Goal: Transaction & Acquisition: Purchase product/service

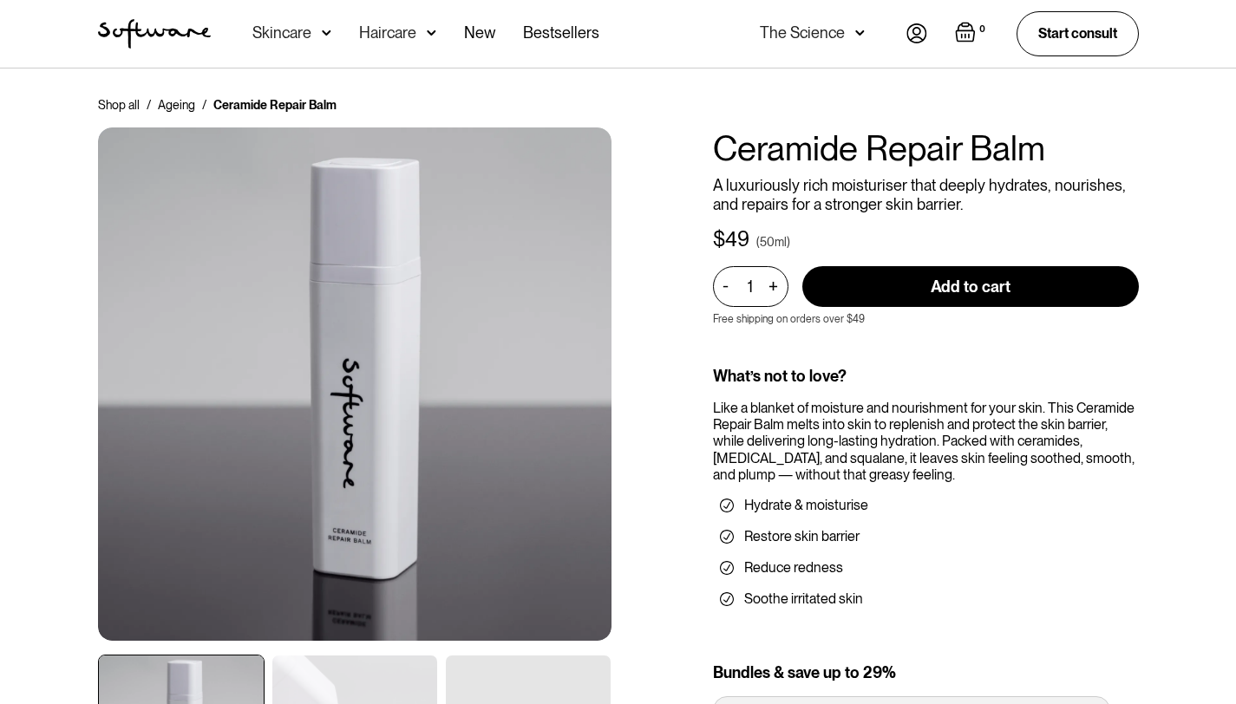
click at [948, 284] on input "Add to cart" at bounding box center [970, 286] width 337 height 41
type input "Add to cart"
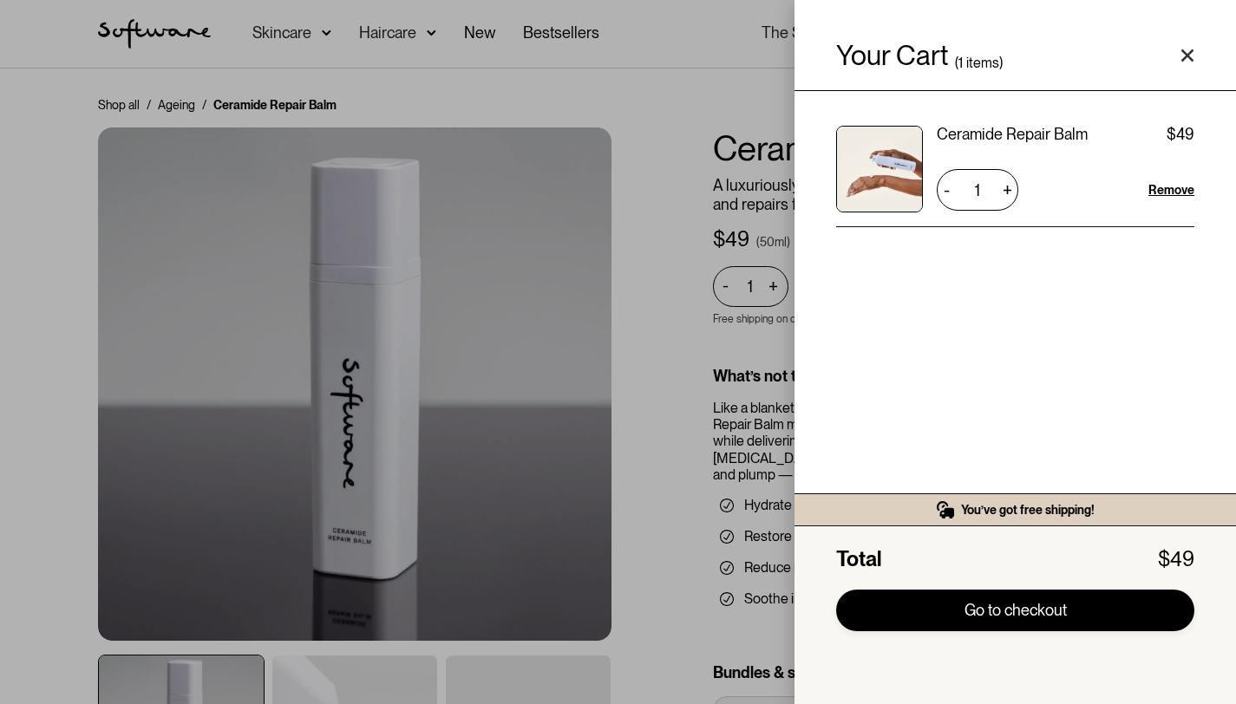
click at [995, 612] on link "Go to checkout" at bounding box center [1015, 611] width 358 height 42
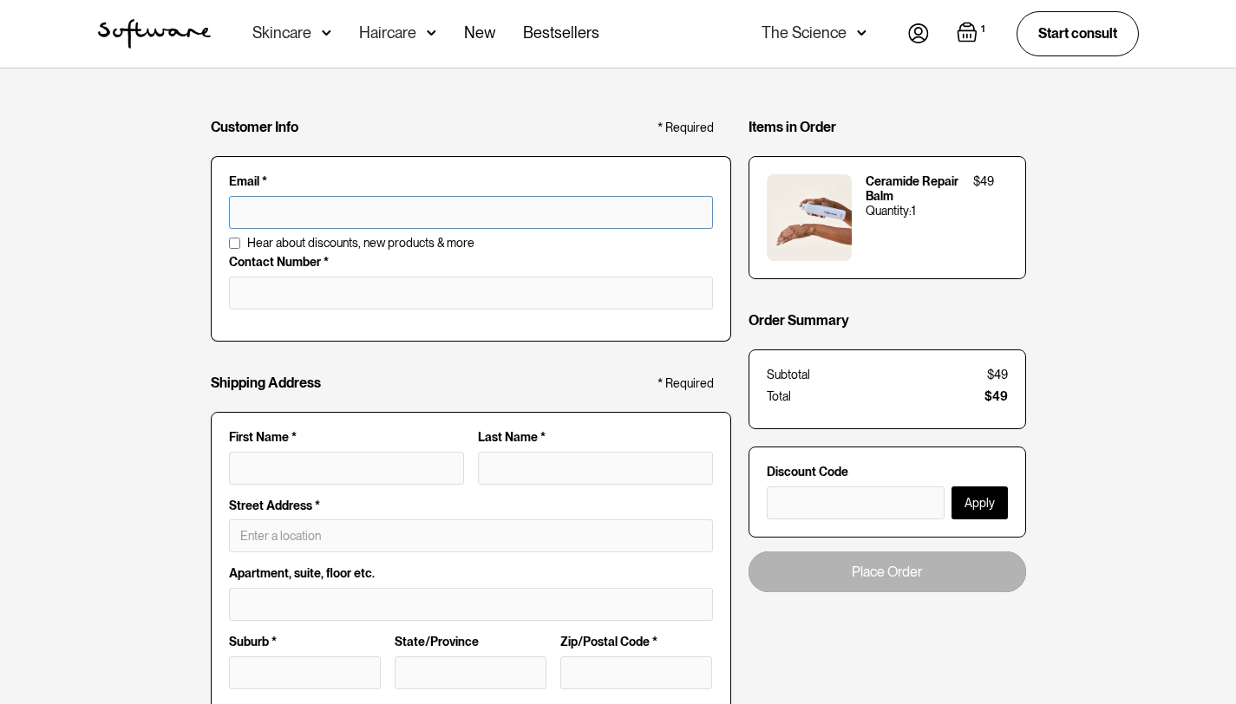
click at [449, 210] on input "text" at bounding box center [471, 212] width 484 height 33
type input "heather.kingpromotions@gmail.com"
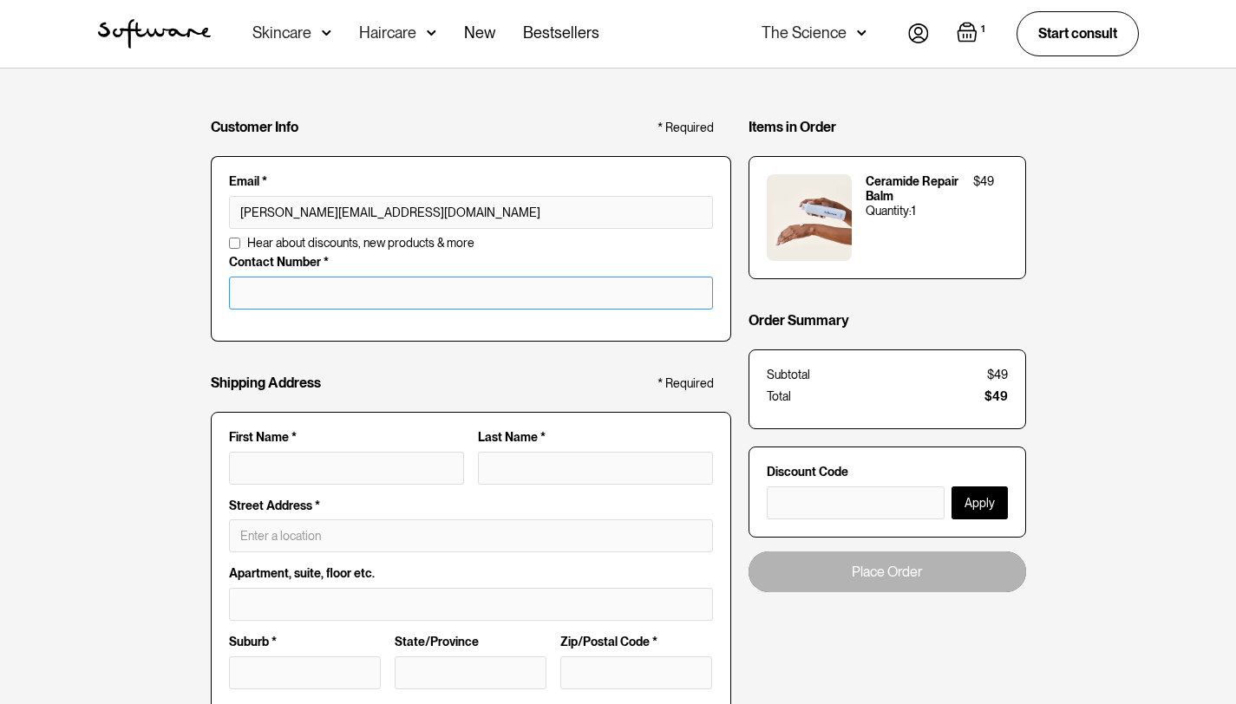
click at [369, 298] on input "tel" at bounding box center [471, 293] width 484 height 33
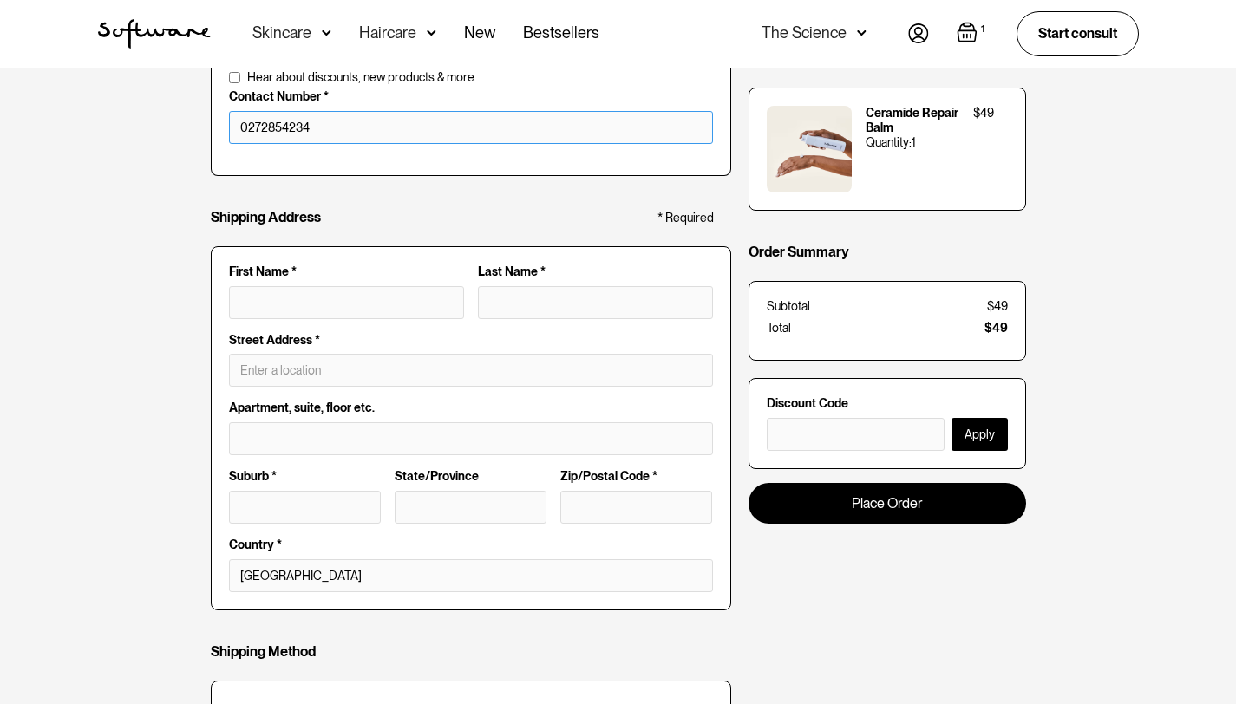
scroll to position [173, 0]
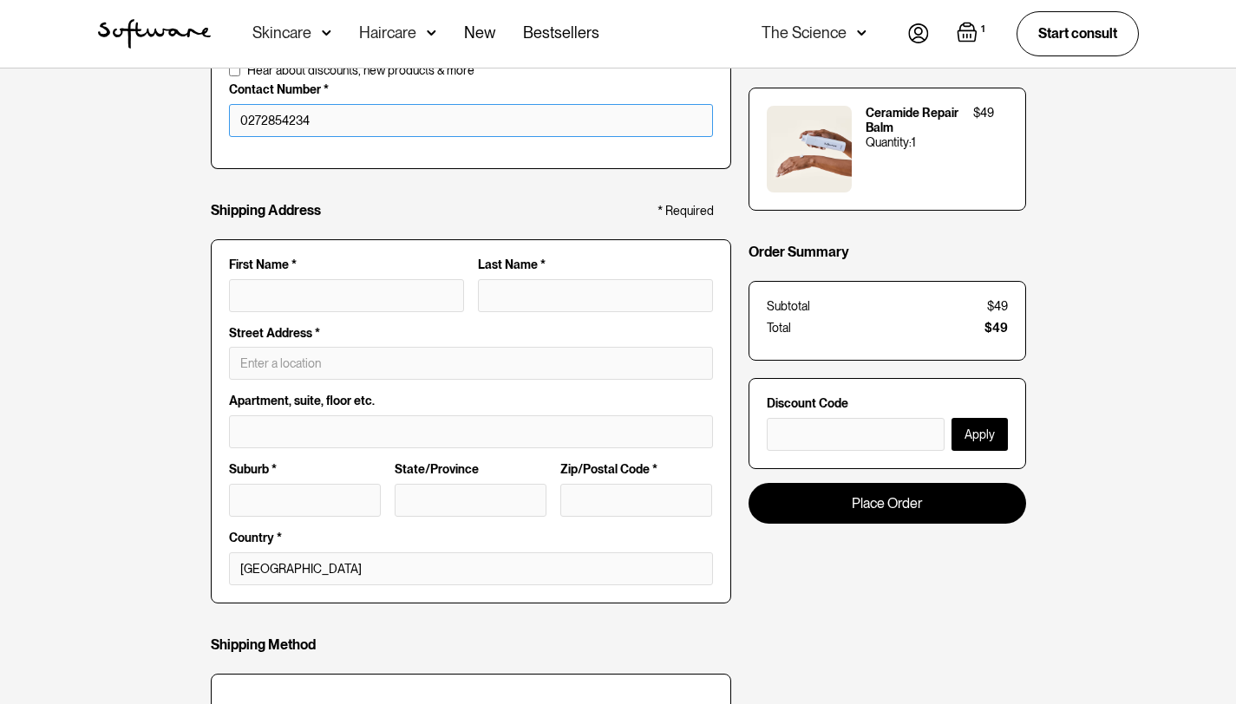
type input "0272854234"
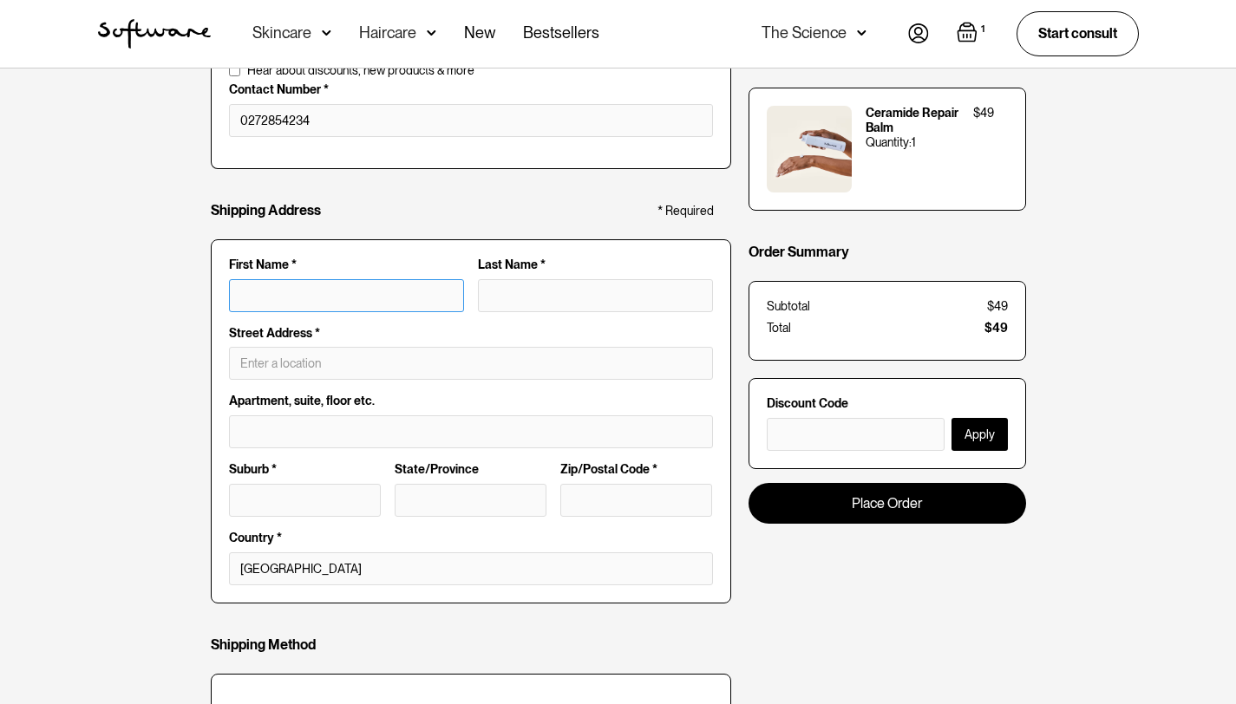
click at [238, 289] on input "First Name *" at bounding box center [346, 295] width 235 height 33
type input "H"
type input "He"
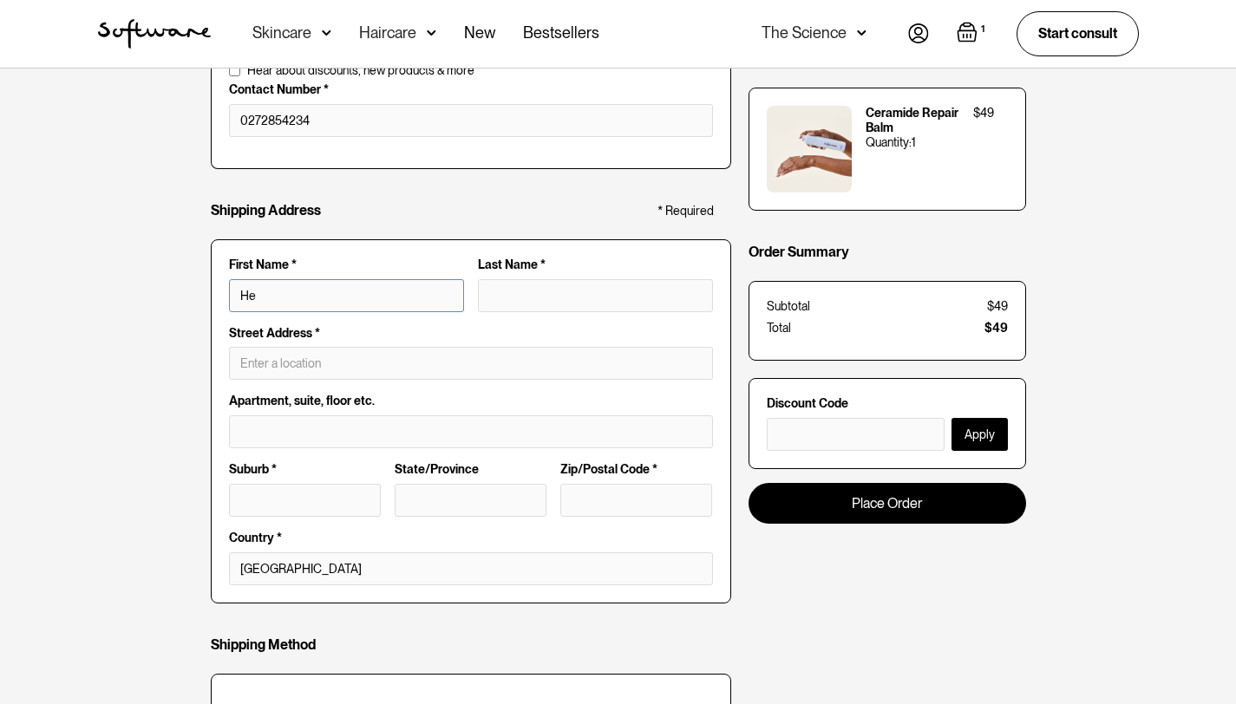
type input "Hea"
type input "Heat"
type input "Heathe"
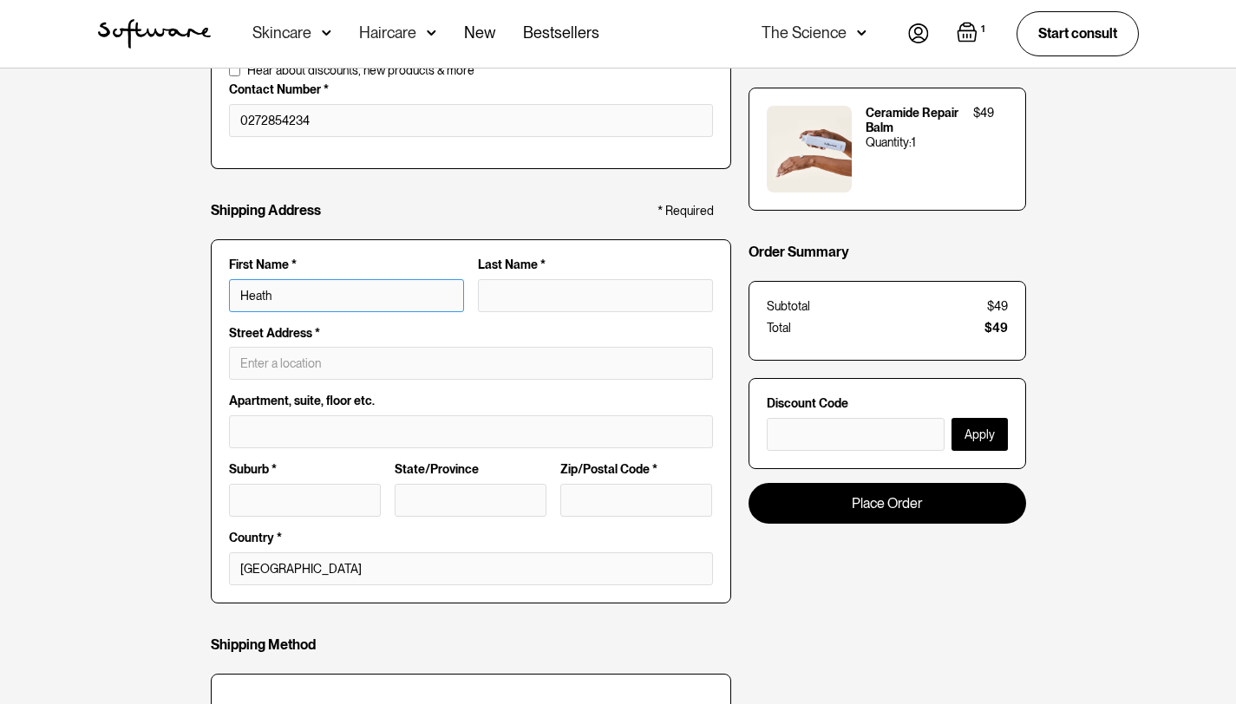
type input "Heathe"
type input "Heather"
type input "K"
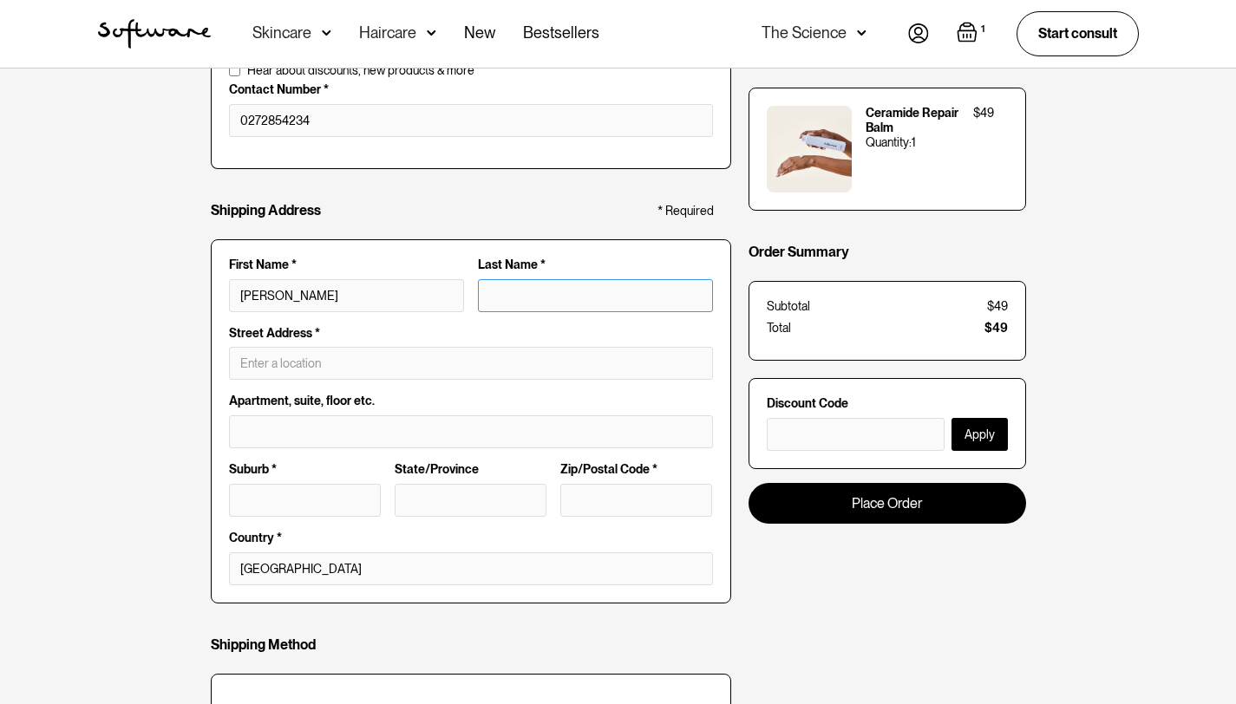
type input "Heather K"
type input "Ki"
type input "Heather Ki"
type input "Kin"
type input "Heather Kin"
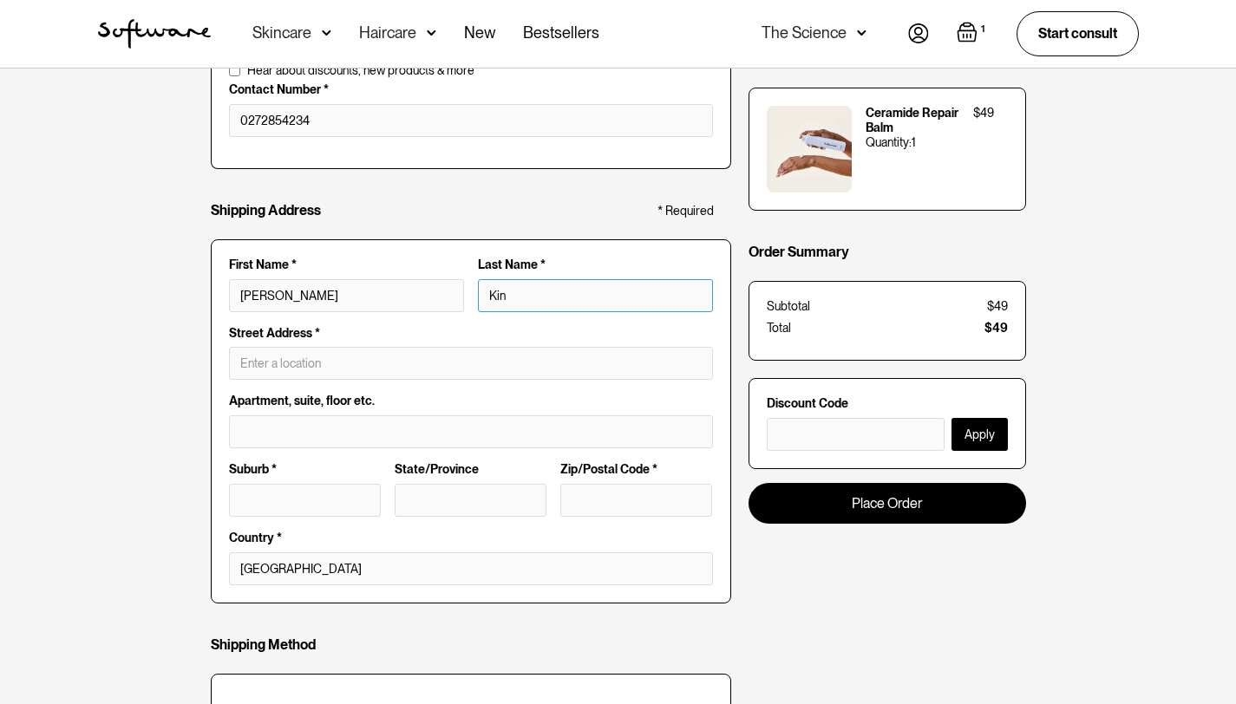
type input "King"
type input "Heather King"
type input "King"
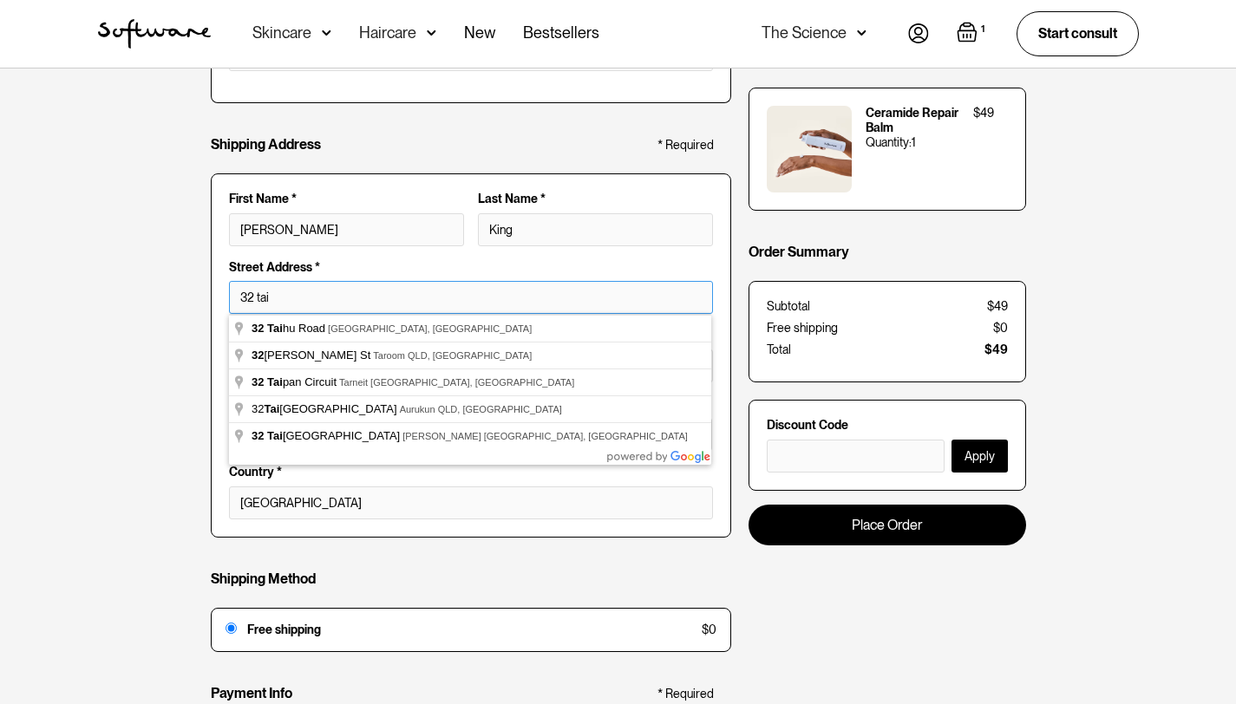
scroll to position [242, 0]
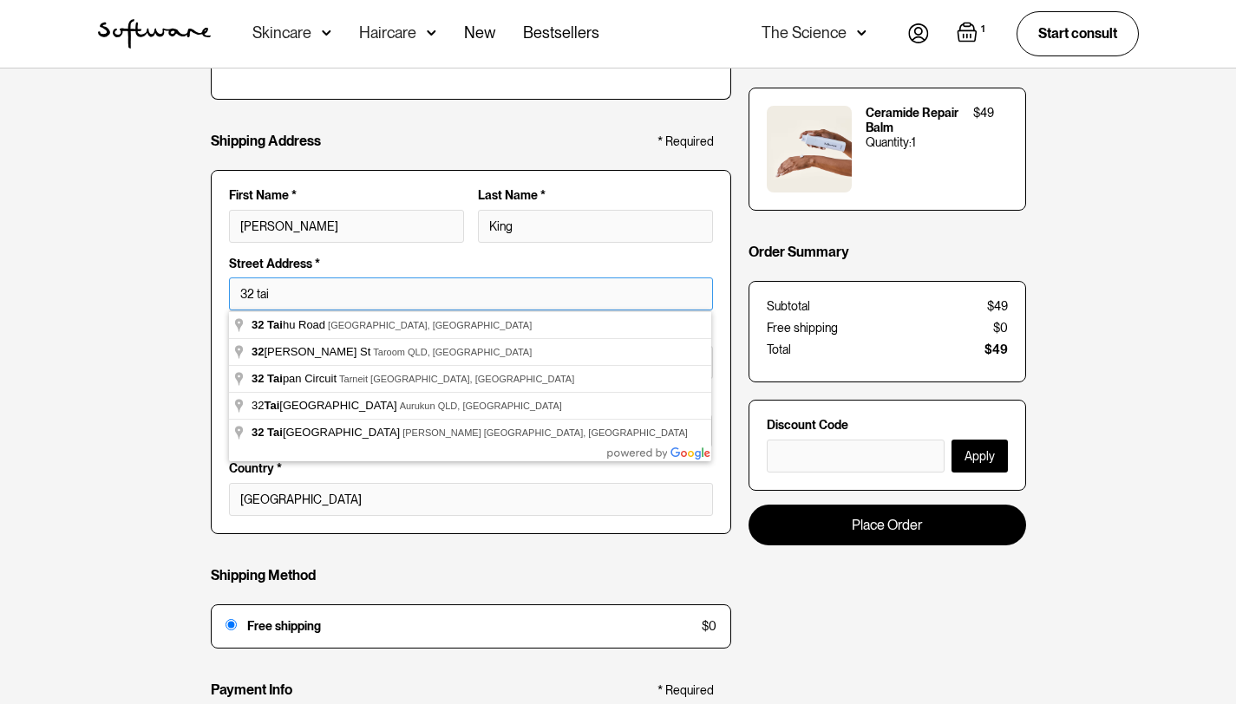
type input "32 tai"
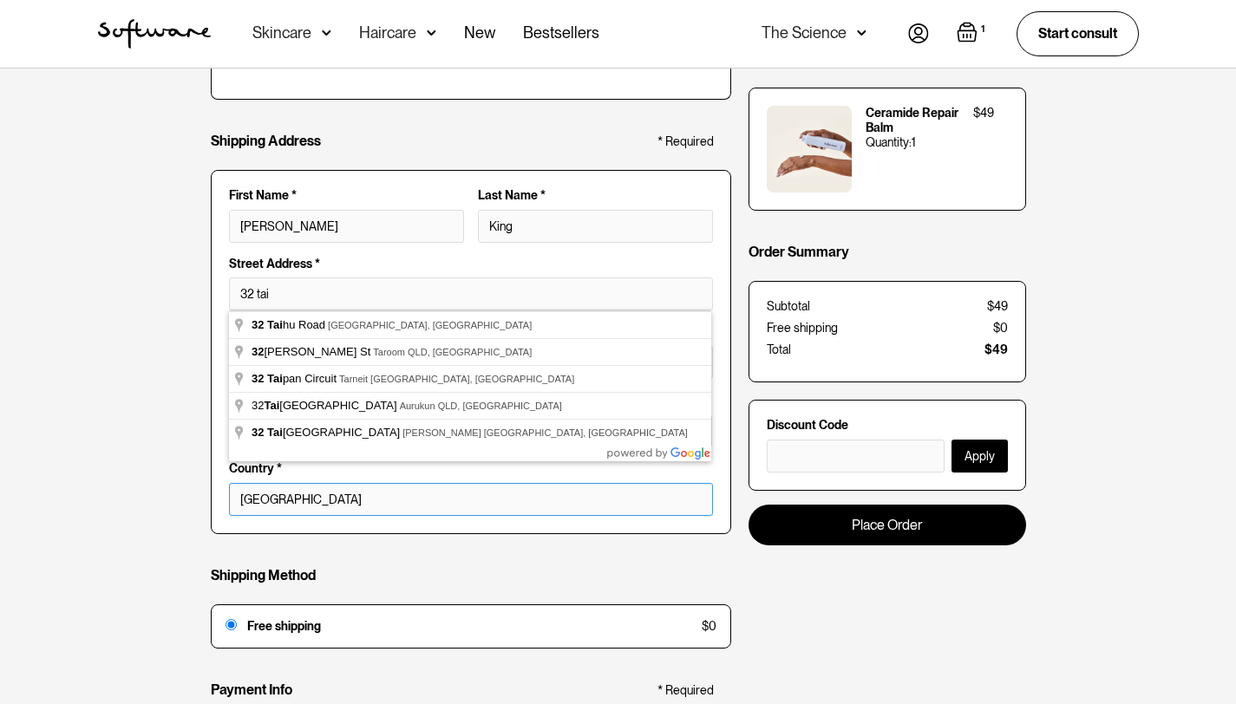
click at [316, 504] on select "Australia" at bounding box center [471, 499] width 484 height 33
